Goal: Transaction & Acquisition: Subscribe to service/newsletter

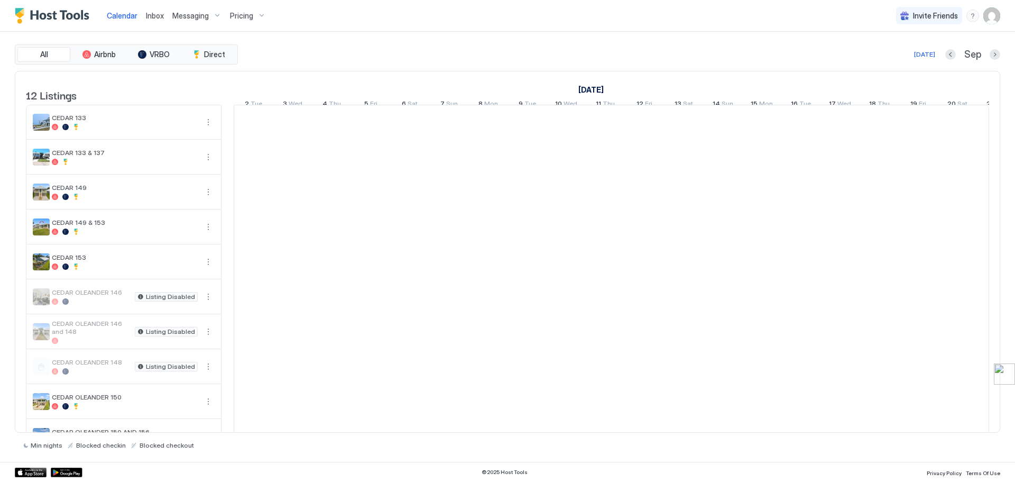
scroll to position [0, 587]
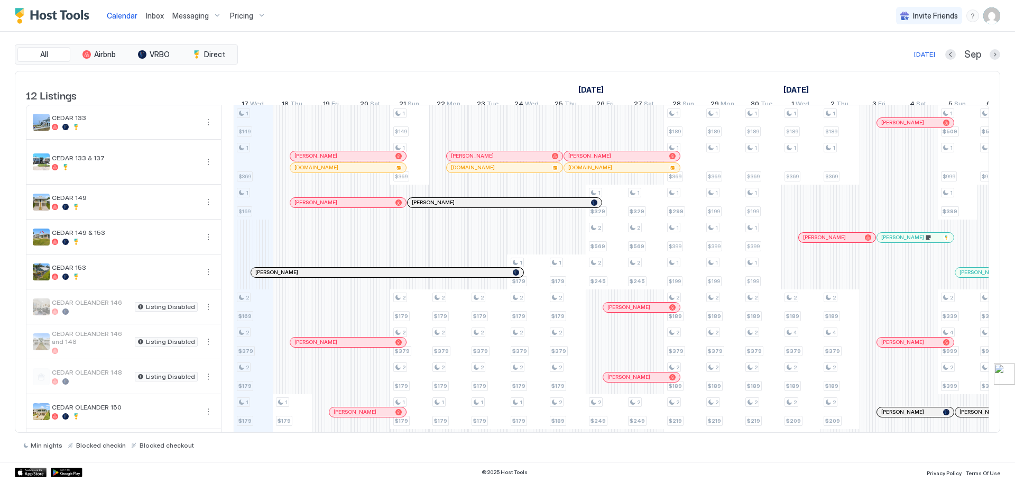
click at [841, 39] on div "All Airbnb VRBO Direct [DATE] [DATE] Listings [DATE] [DATE] 2 Tue 3 Wed 4 Thu 5…" at bounding box center [508, 247] width 986 height 430
click at [254, 15] on div "Pricing" at bounding box center [248, 16] width 44 height 18
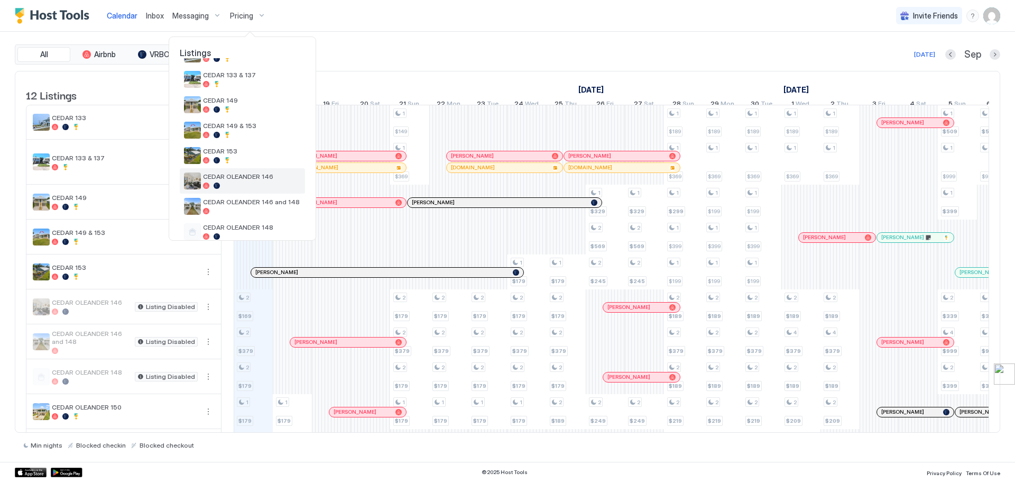
scroll to position [106, 0]
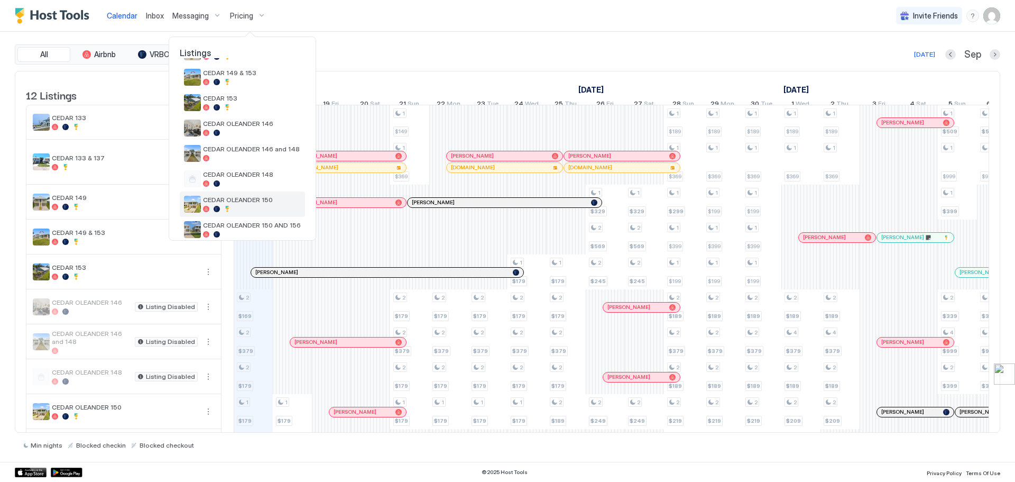
click at [245, 196] on span "CEDAR OLEANDER 150" at bounding box center [252, 200] width 98 height 8
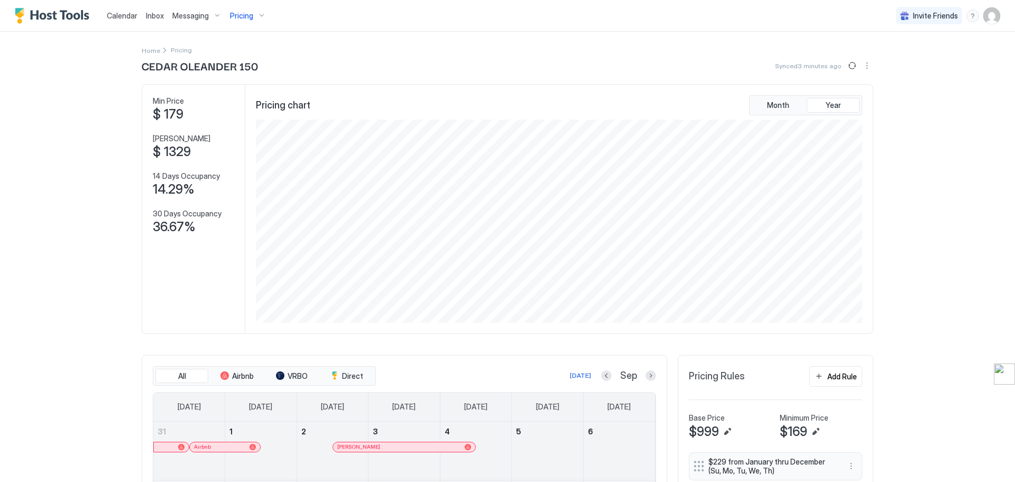
click at [257, 15] on div "Pricing" at bounding box center [248, 16] width 44 height 18
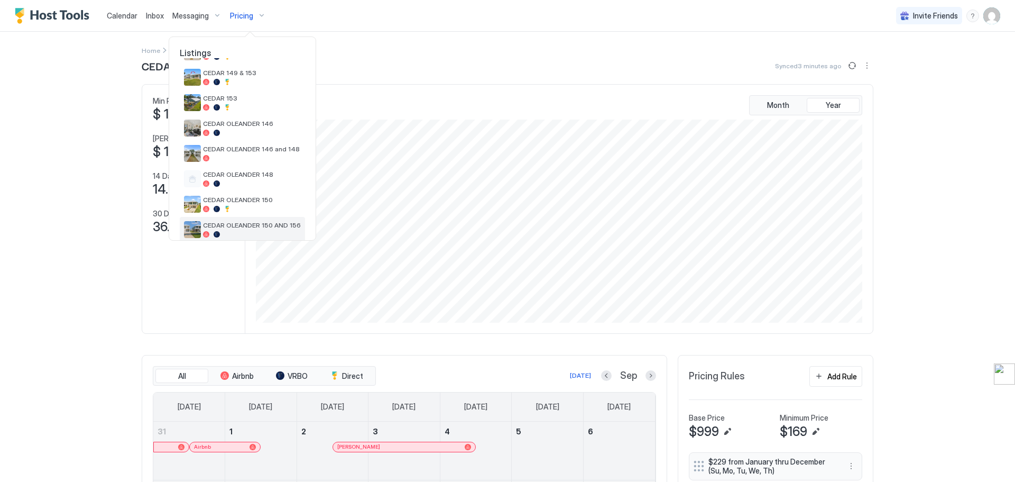
scroll to position [159, 0]
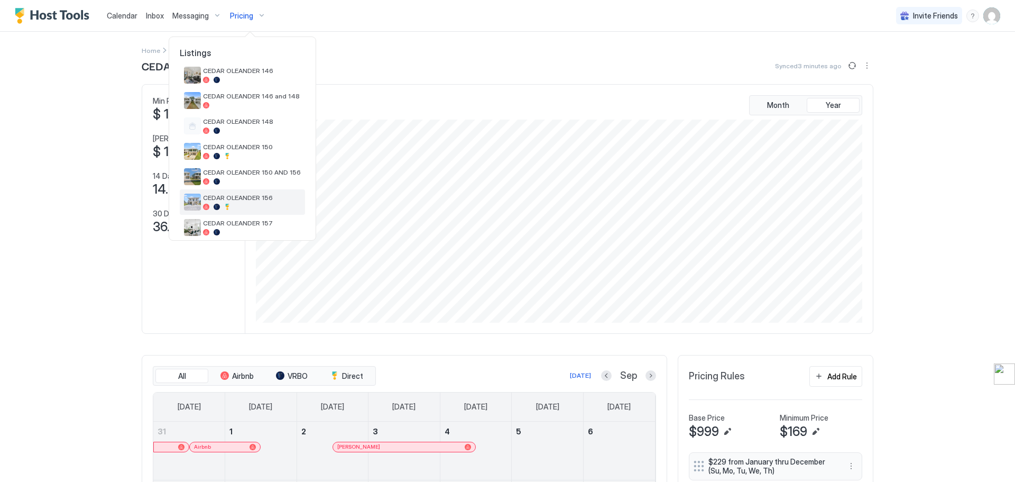
click at [241, 200] on span "CEDAR OLEANDER 156" at bounding box center [252, 198] width 98 height 8
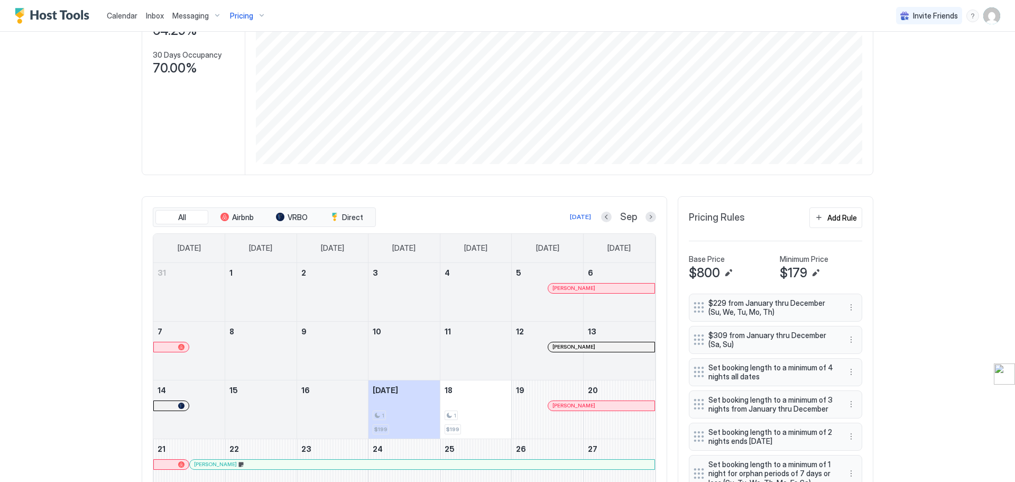
scroll to position [264, 0]
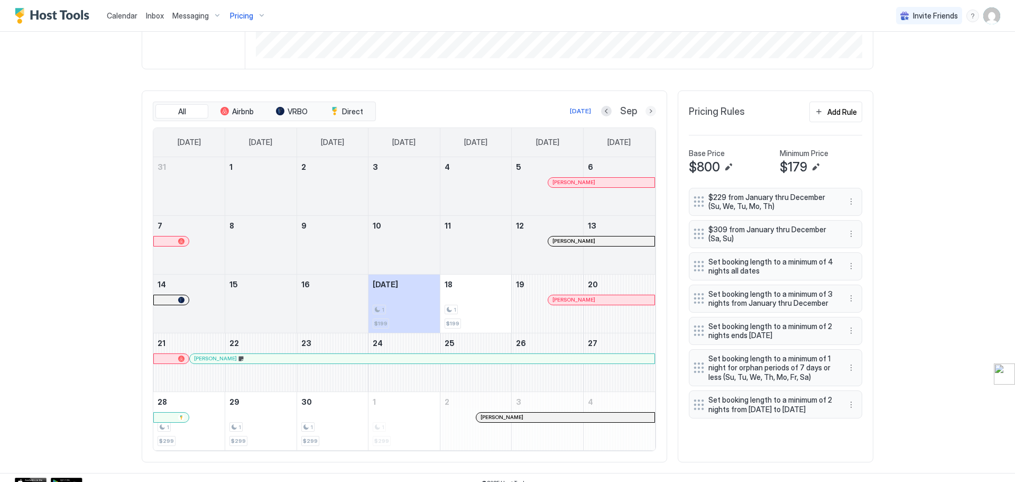
click at [650, 112] on button "Next month" at bounding box center [651, 111] width 11 height 11
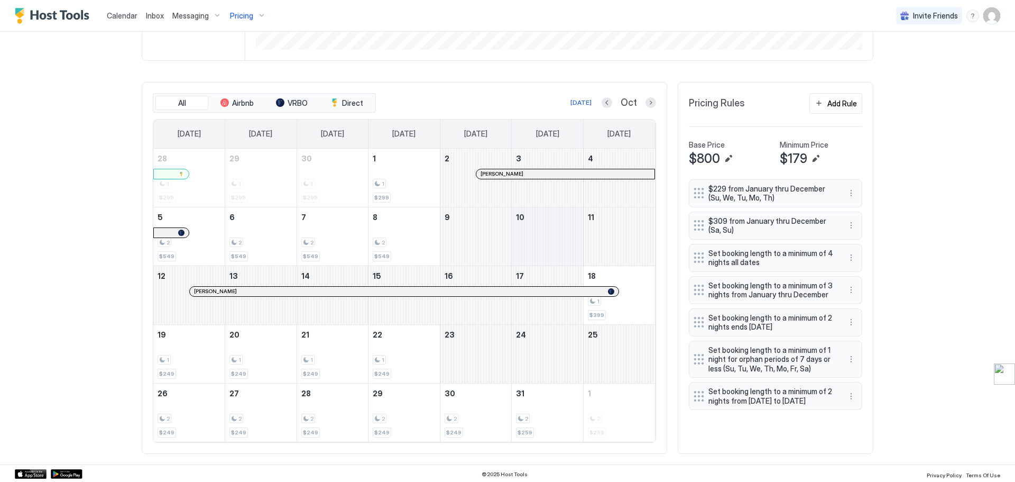
scroll to position [274, 0]
click at [646, 100] on button "Next month" at bounding box center [651, 101] width 11 height 11
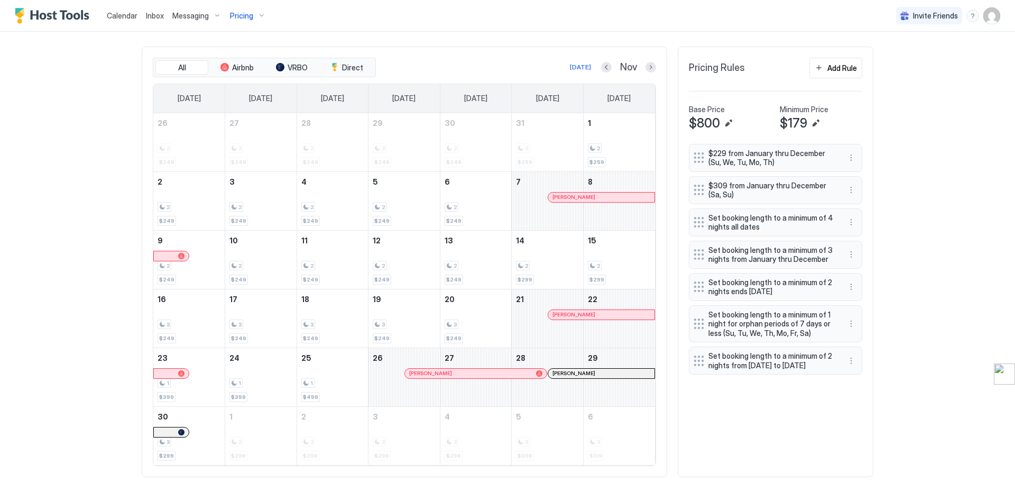
scroll to position [333, 0]
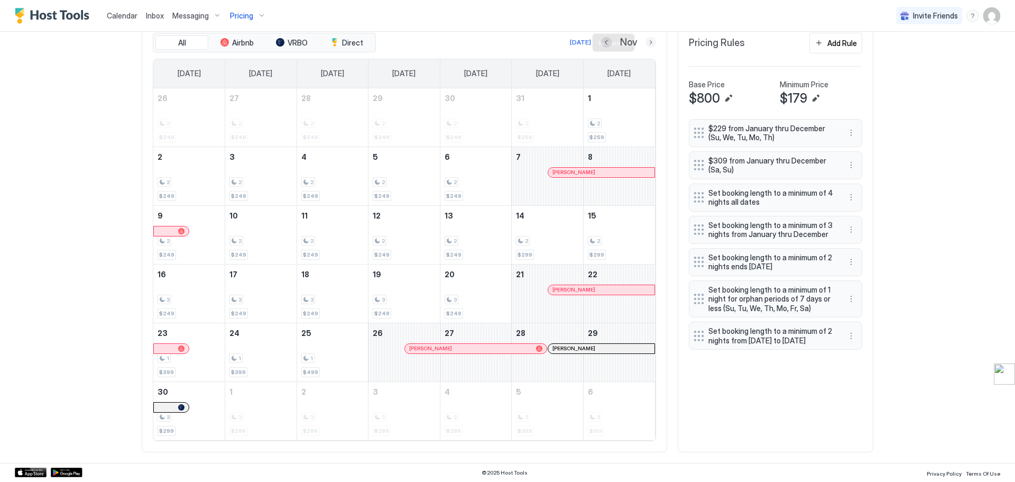
click at [646, 41] on button "Next month" at bounding box center [651, 42] width 11 height 11
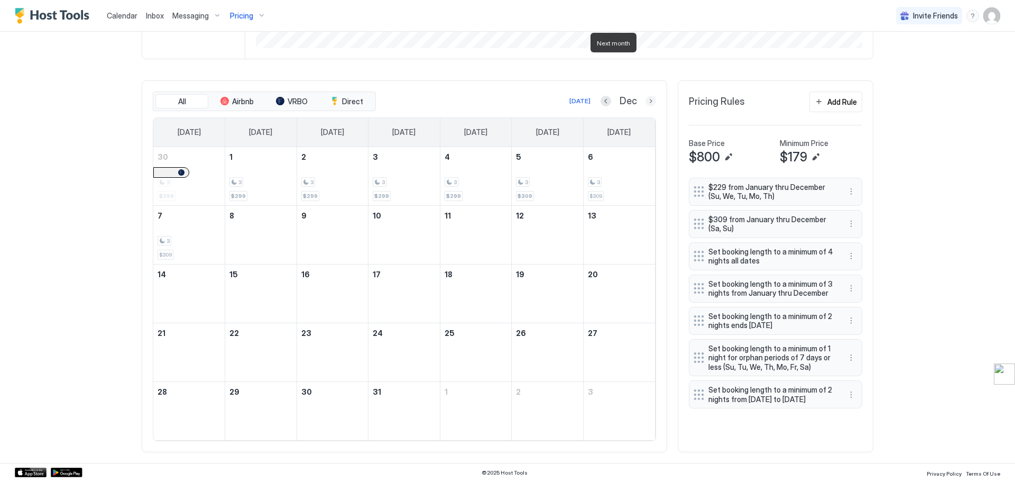
scroll to position [274, 0]
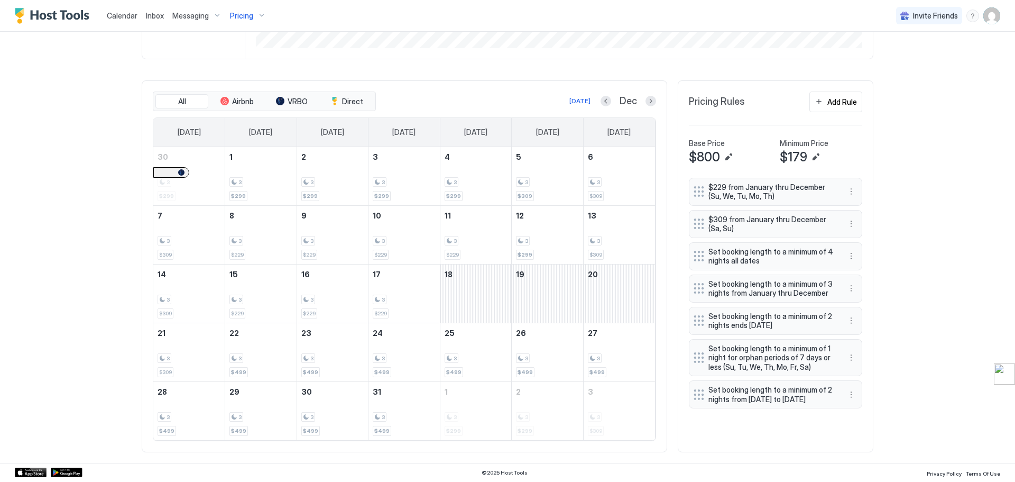
click at [641, 100] on div "Dec" at bounding box center [629, 101] width 56 height 12
click at [646, 98] on button "Next month" at bounding box center [651, 101] width 11 height 11
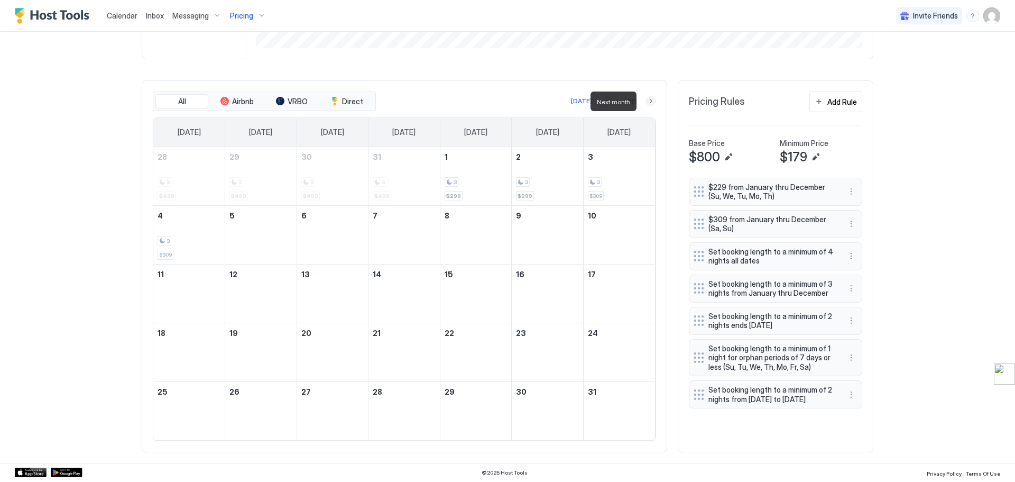
click at [646, 98] on button "Next month" at bounding box center [651, 101] width 11 height 11
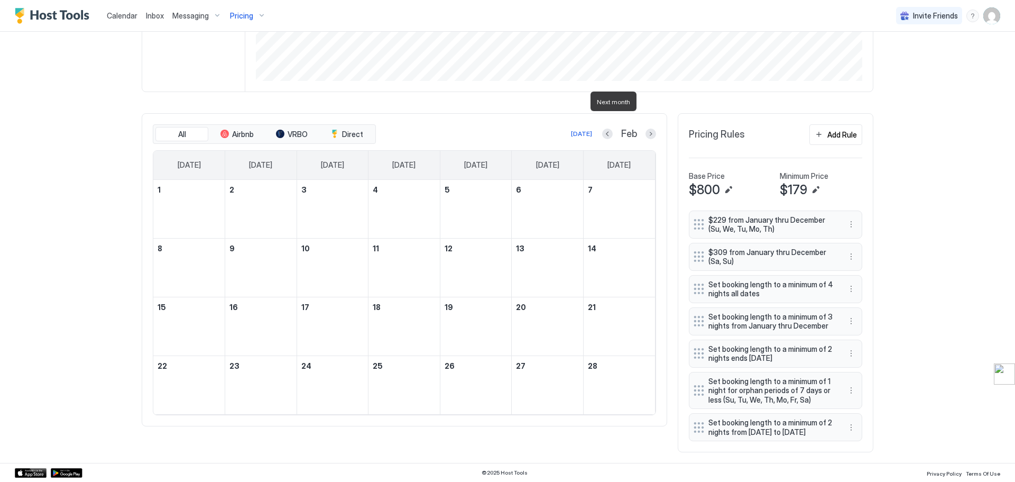
scroll to position [251, 0]
click at [639, 128] on div "Feb" at bounding box center [629, 134] width 54 height 12
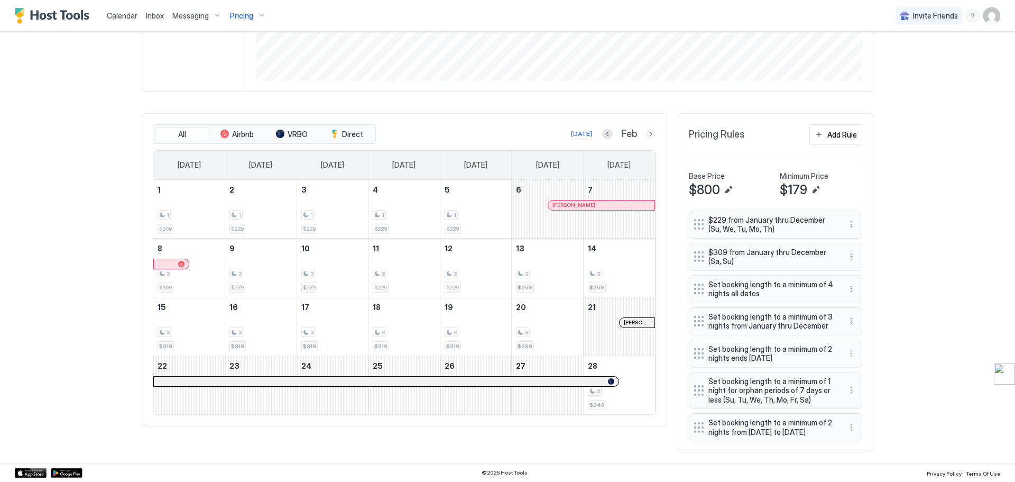
click at [647, 128] on button "Next month" at bounding box center [651, 133] width 11 height 11
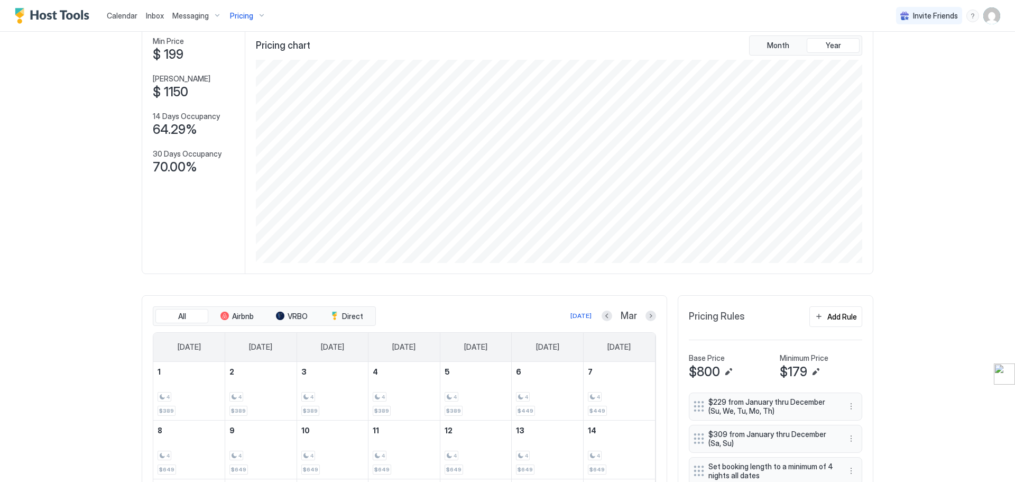
scroll to position [0, 0]
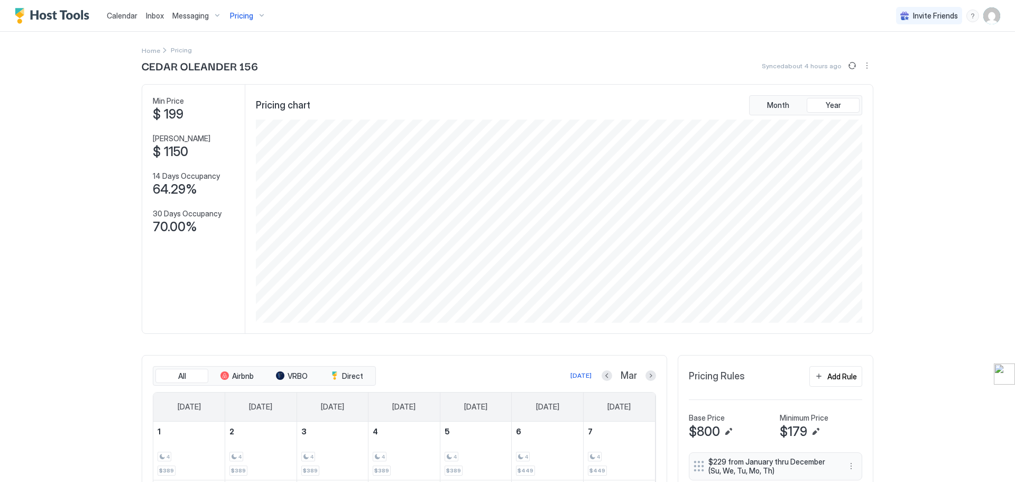
click at [245, 13] on span "Pricing" at bounding box center [241, 16] width 23 height 10
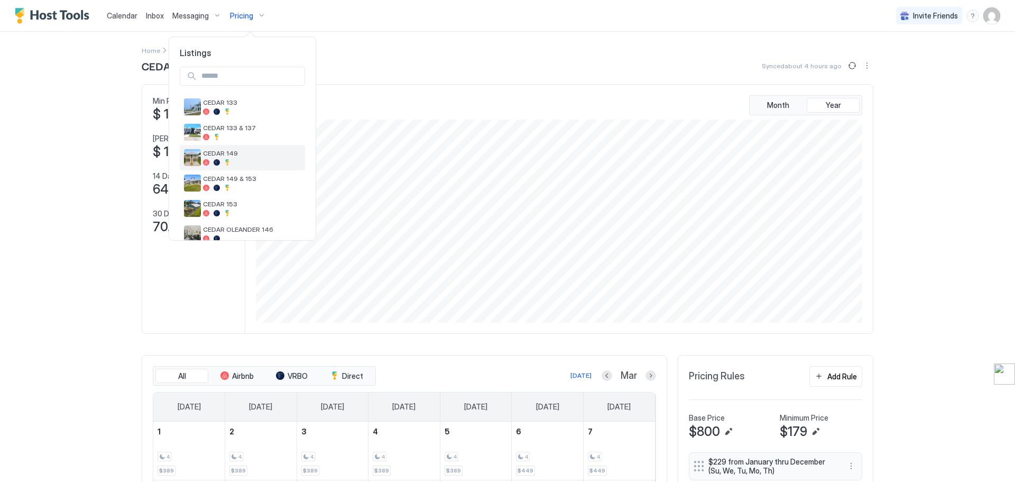
click at [245, 159] on div at bounding box center [252, 162] width 98 height 6
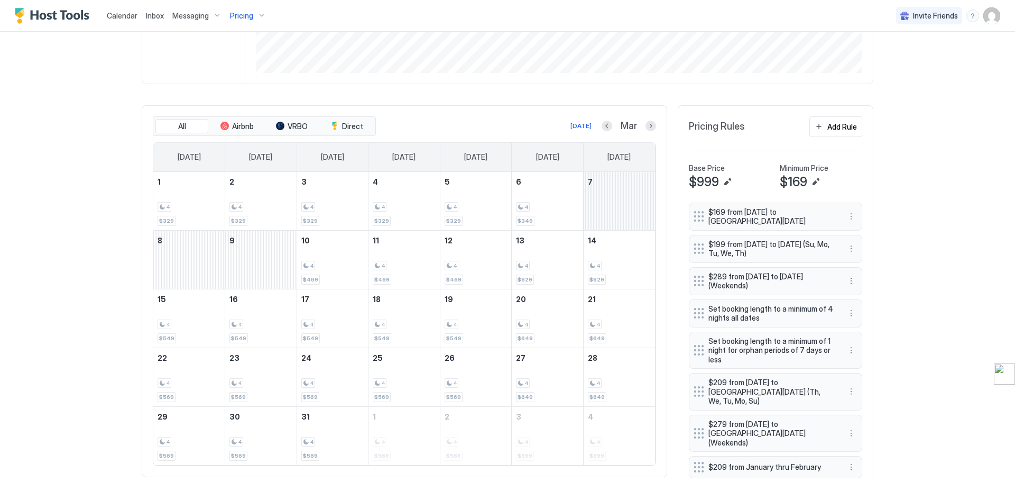
scroll to position [264, 0]
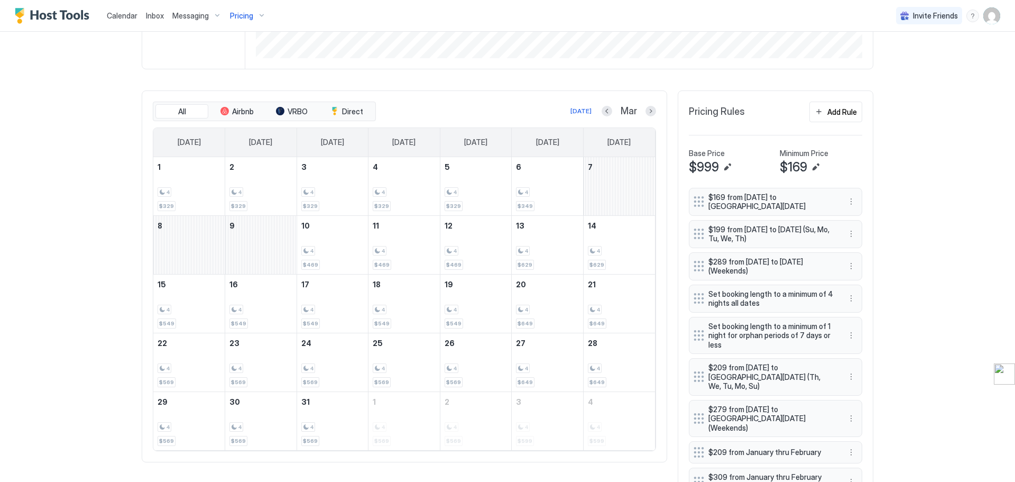
drag, startPoint x: 47, startPoint y: 207, endPoint x: 75, endPoint y: 217, distance: 30.3
click at [47, 207] on div "Calendar Inbox Messaging Pricing Invite Friends BR Home Pricing CEDAR 149 Synce…" at bounding box center [507, 241] width 1015 height 482
click at [94, 335] on div "Calendar Inbox Messaging Pricing Invite Friends BR Home Pricing CEDAR 149 Synce…" at bounding box center [507, 241] width 1015 height 482
